Goal: Task Accomplishment & Management: Manage account settings

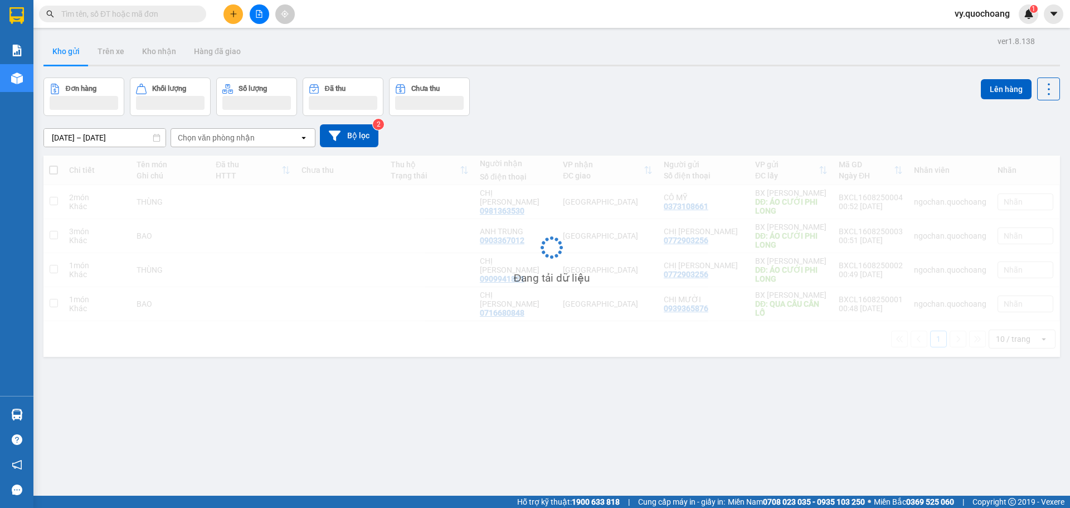
click at [973, 16] on span "vy.quochoang" at bounding box center [982, 14] width 73 height 14
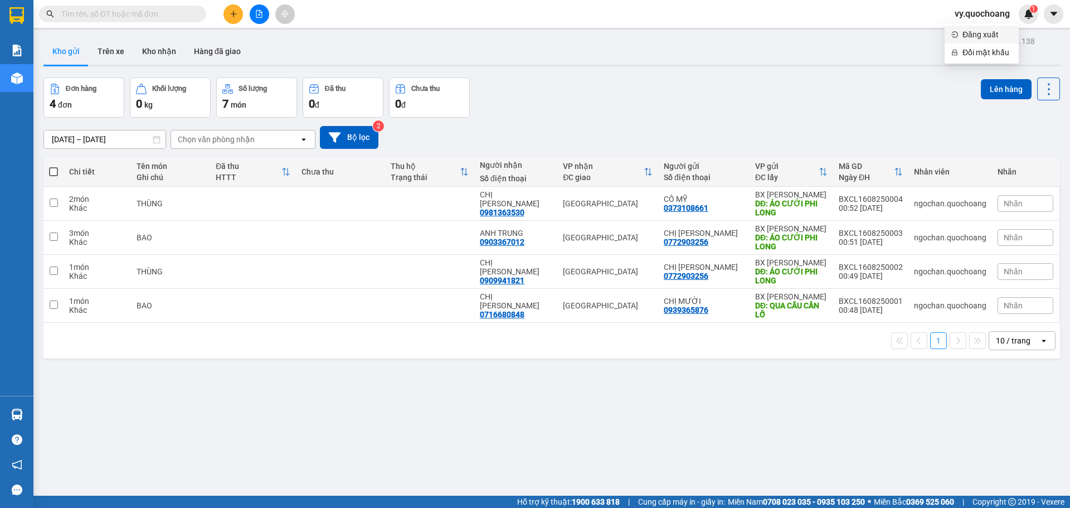
click at [971, 36] on span "Đăng xuất" at bounding box center [988, 34] width 50 height 12
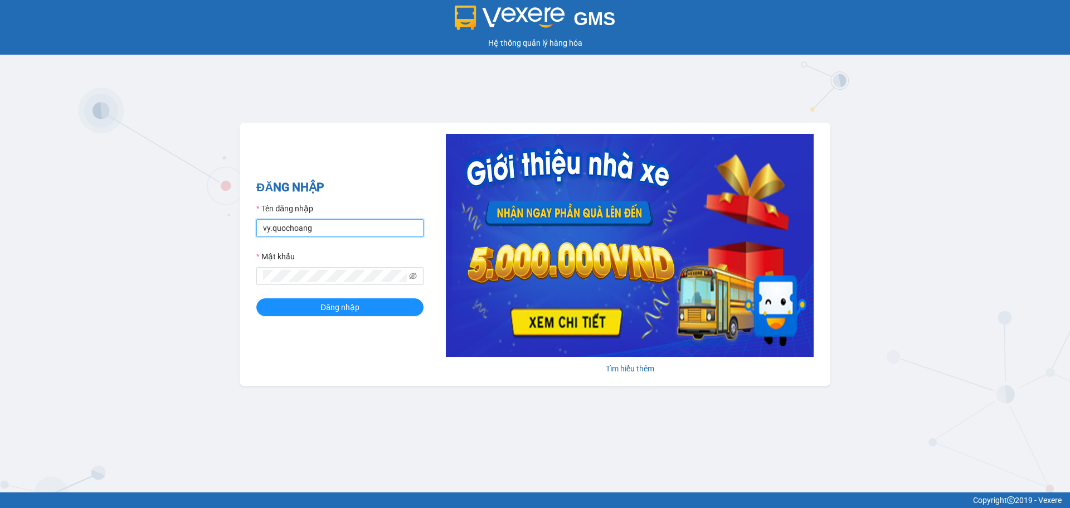
click at [270, 229] on input "vy.quochoang" at bounding box center [339, 228] width 167 height 18
type input "ngochan.quochoang"
click at [368, 309] on button "Đăng nhập" at bounding box center [339, 307] width 167 height 18
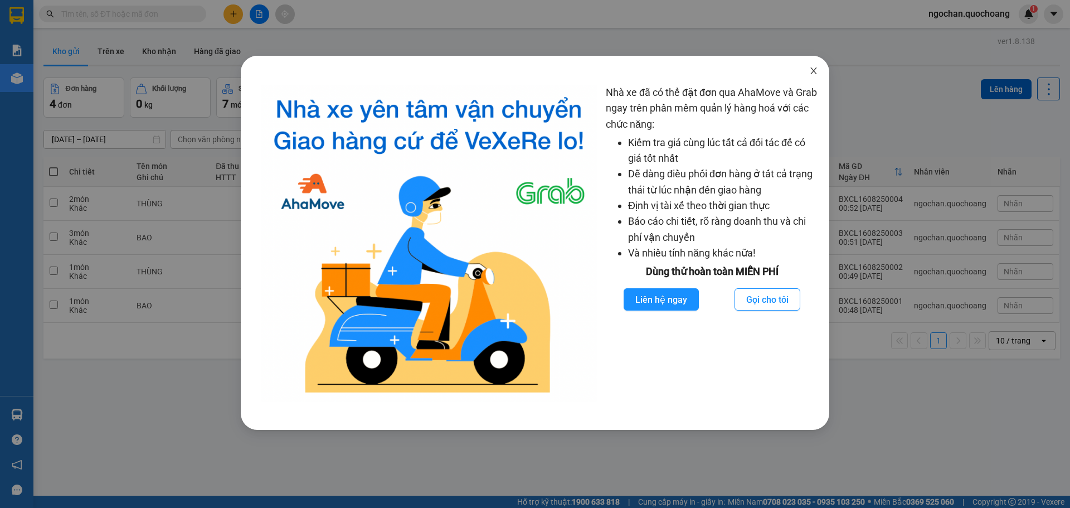
click at [818, 69] on span "Close" at bounding box center [813, 71] width 31 height 31
